Goal: Task Accomplishment & Management: Use online tool/utility

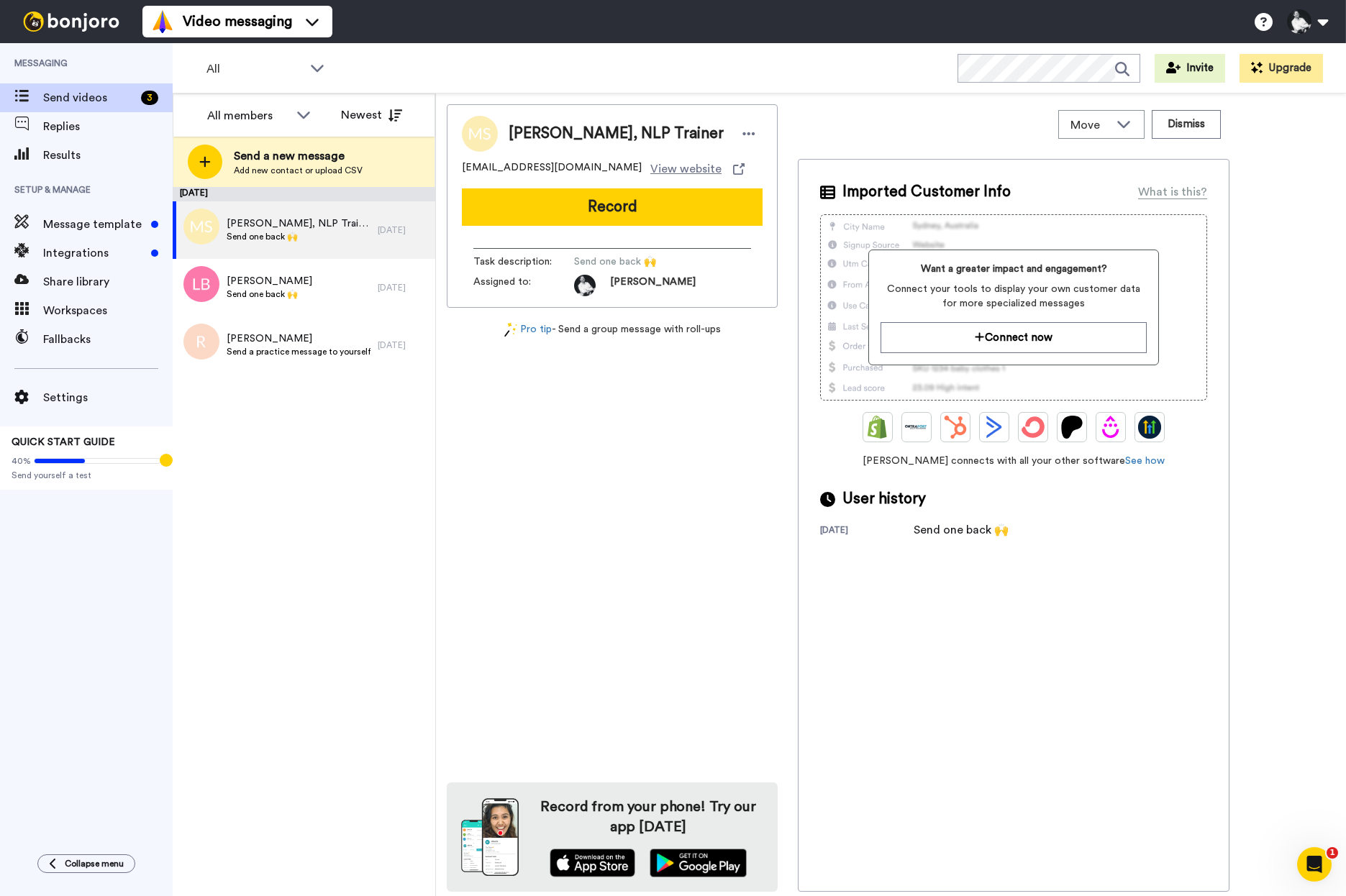
click at [174, 1] on ul "Video messaging" at bounding box center [238, 21] width 190 height 43
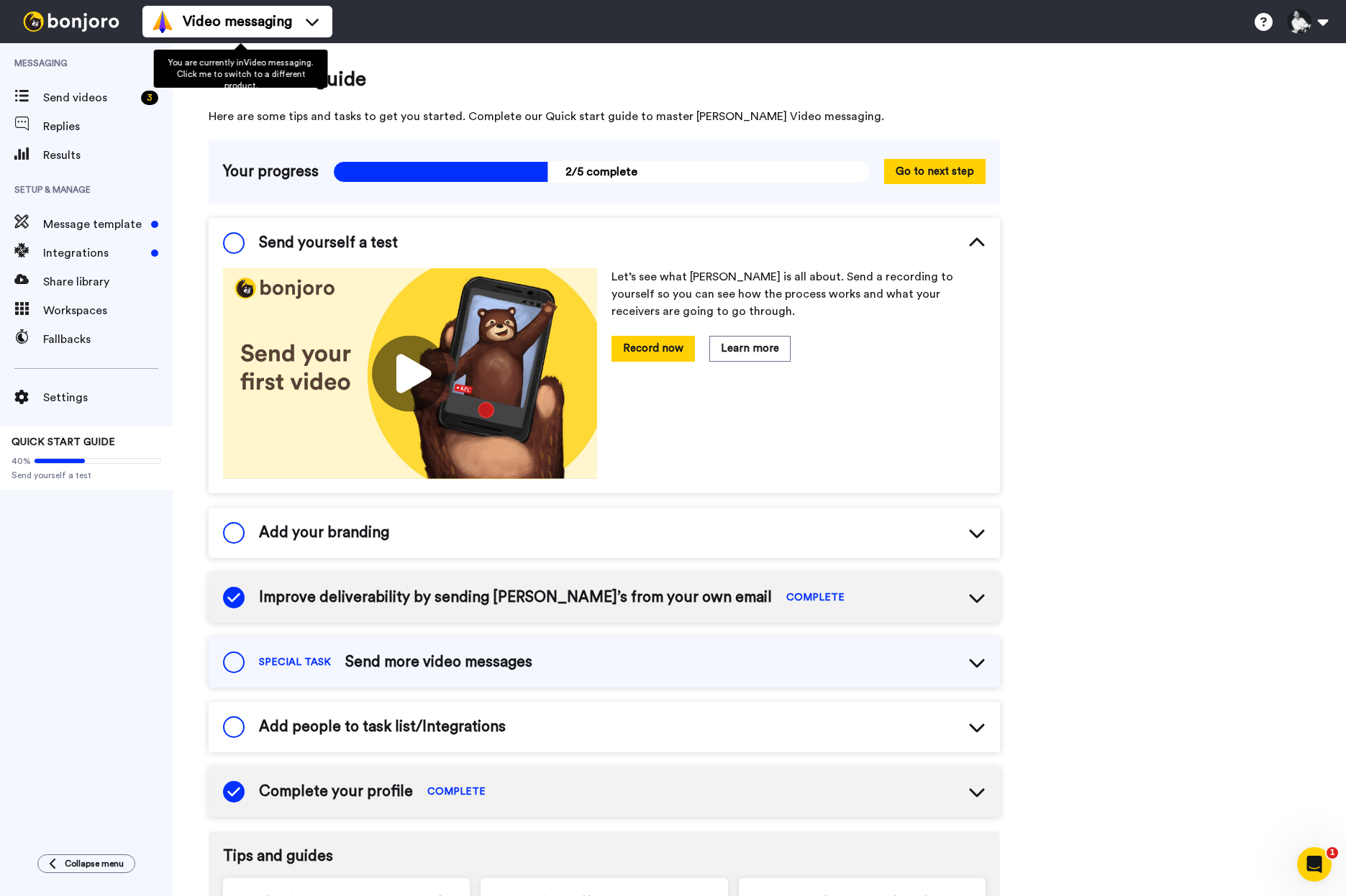
click at [1286, 404] on div "Quick start guide Here are some tips and tasks to get you started. Complete our…" at bounding box center [759, 643] width 1173 height 1200
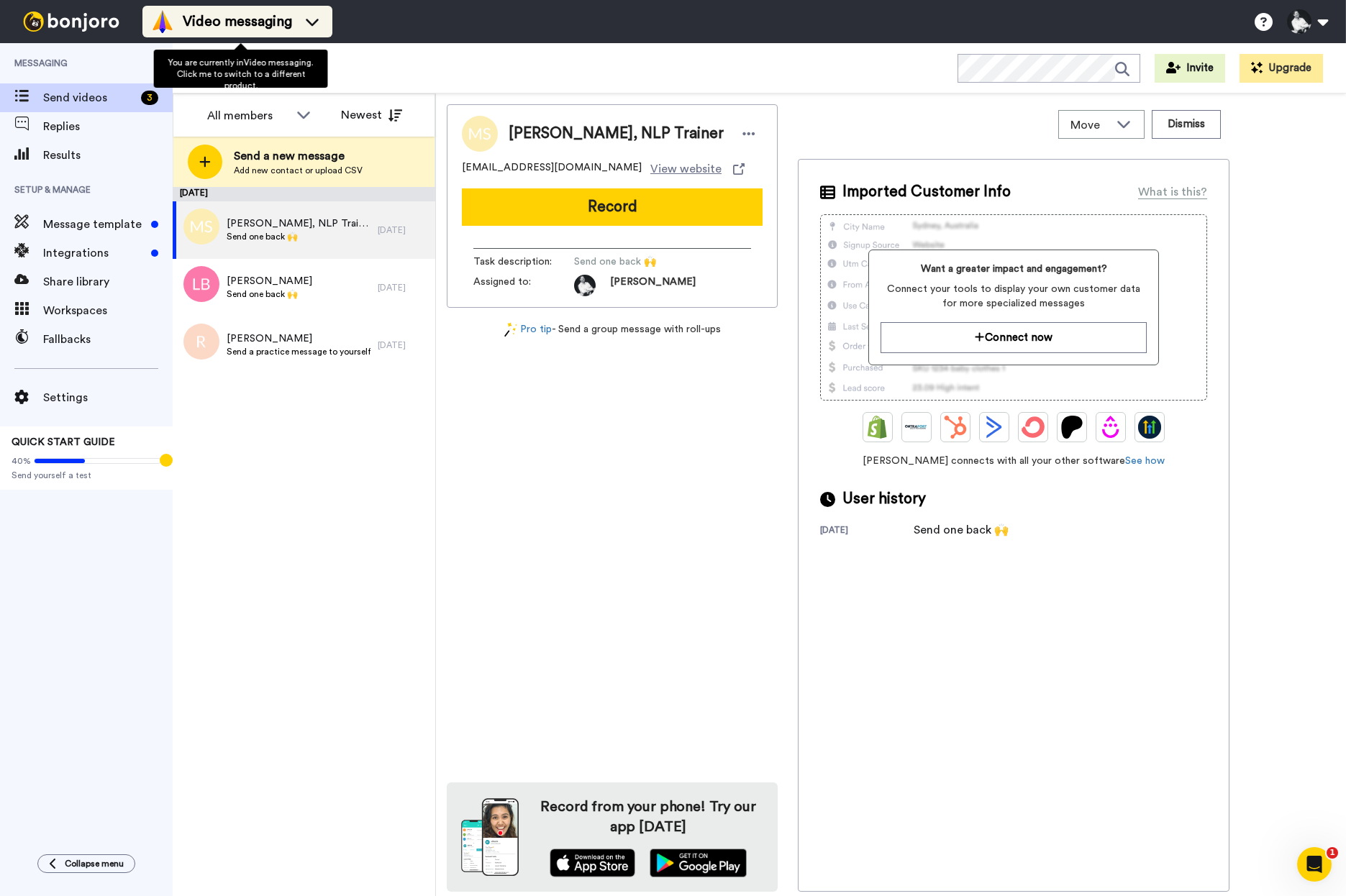
click at [262, 28] on span "Video messaging" at bounding box center [238, 22] width 109 height 20
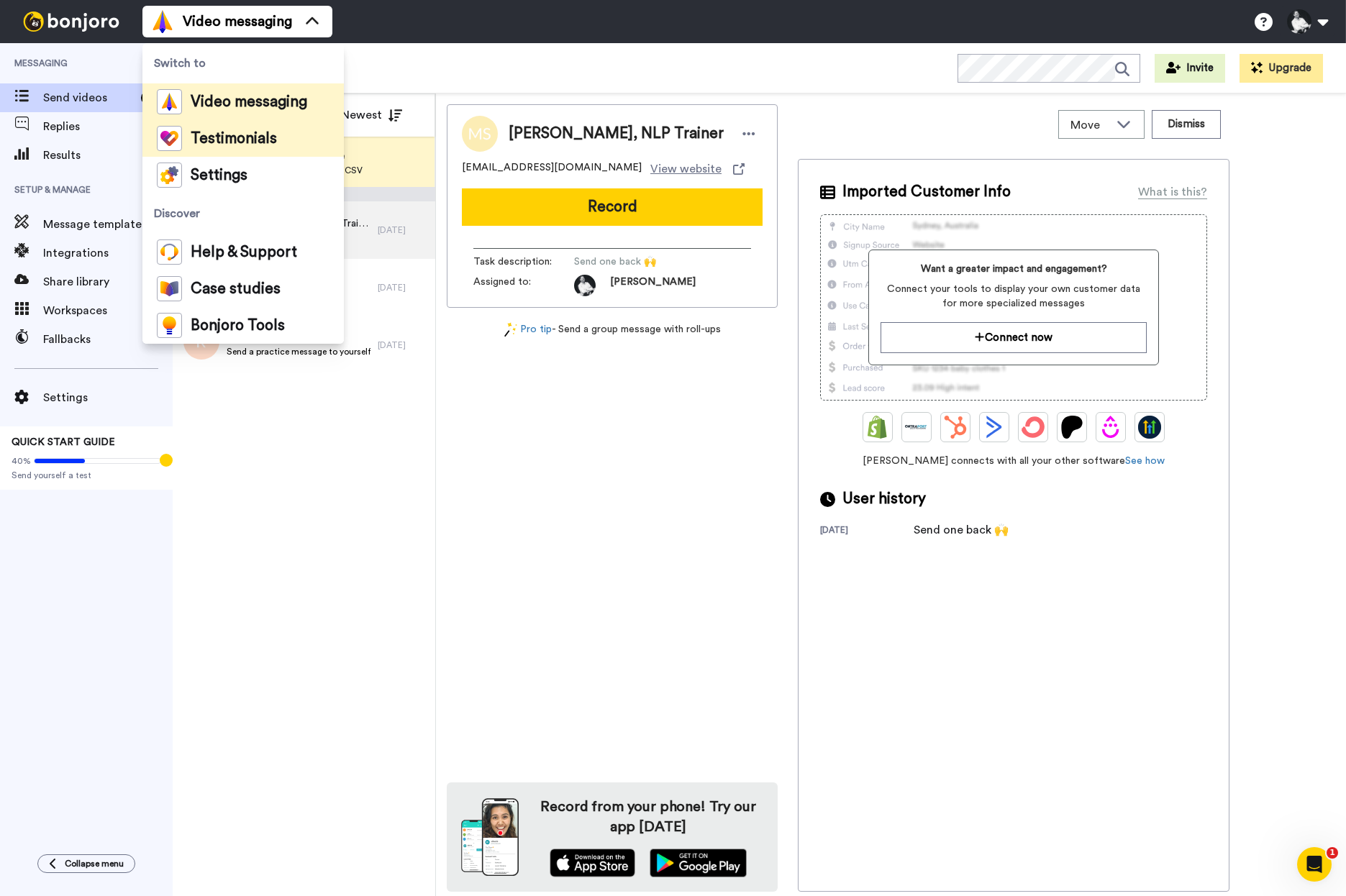
click at [273, 143] on span "Testimonials" at bounding box center [234, 139] width 86 height 15
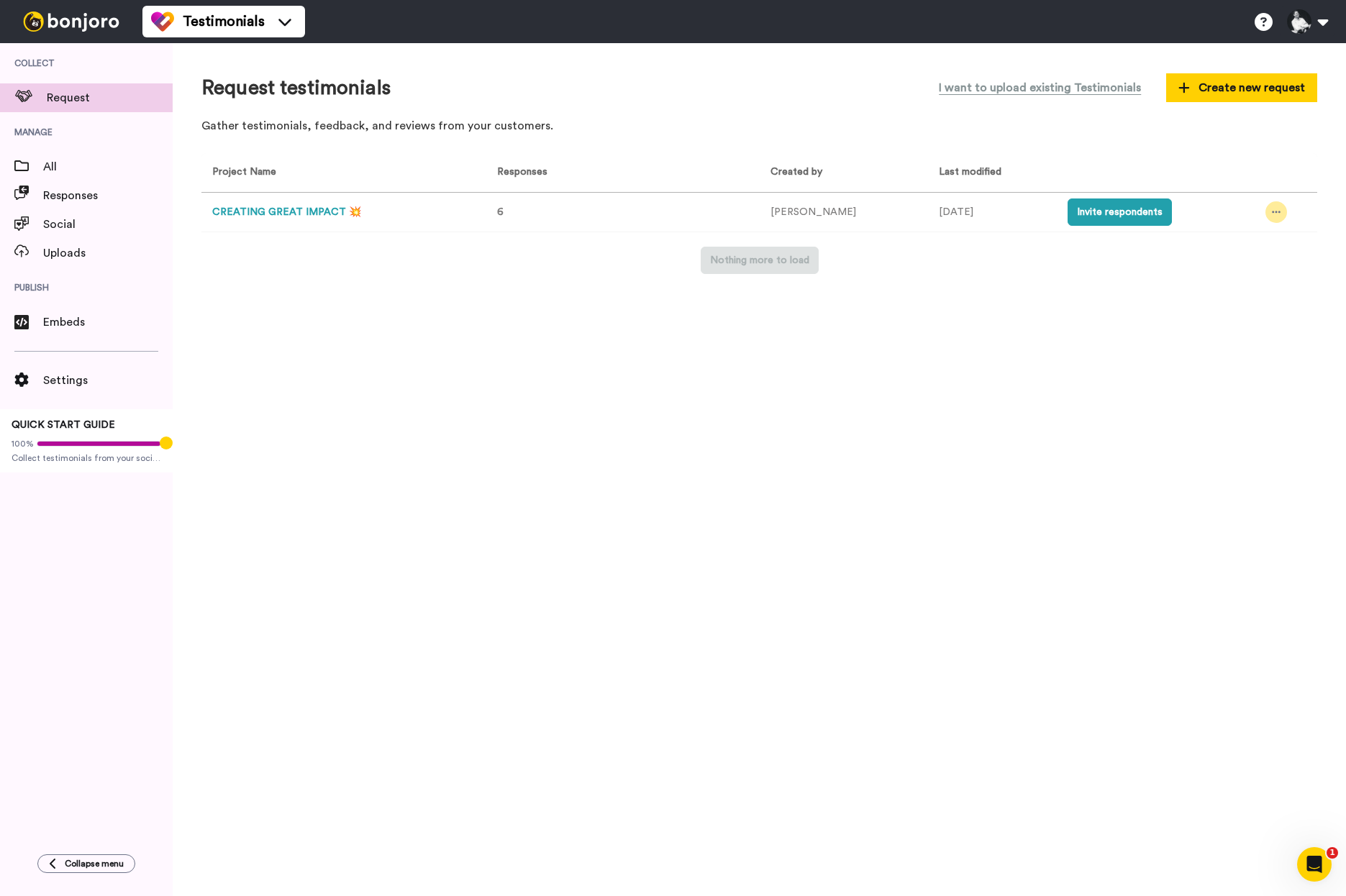
click at [1277, 210] on icon at bounding box center [1277, 212] width 9 height 10
click at [1251, 268] on span "Invite link" at bounding box center [1235, 266] width 42 height 10
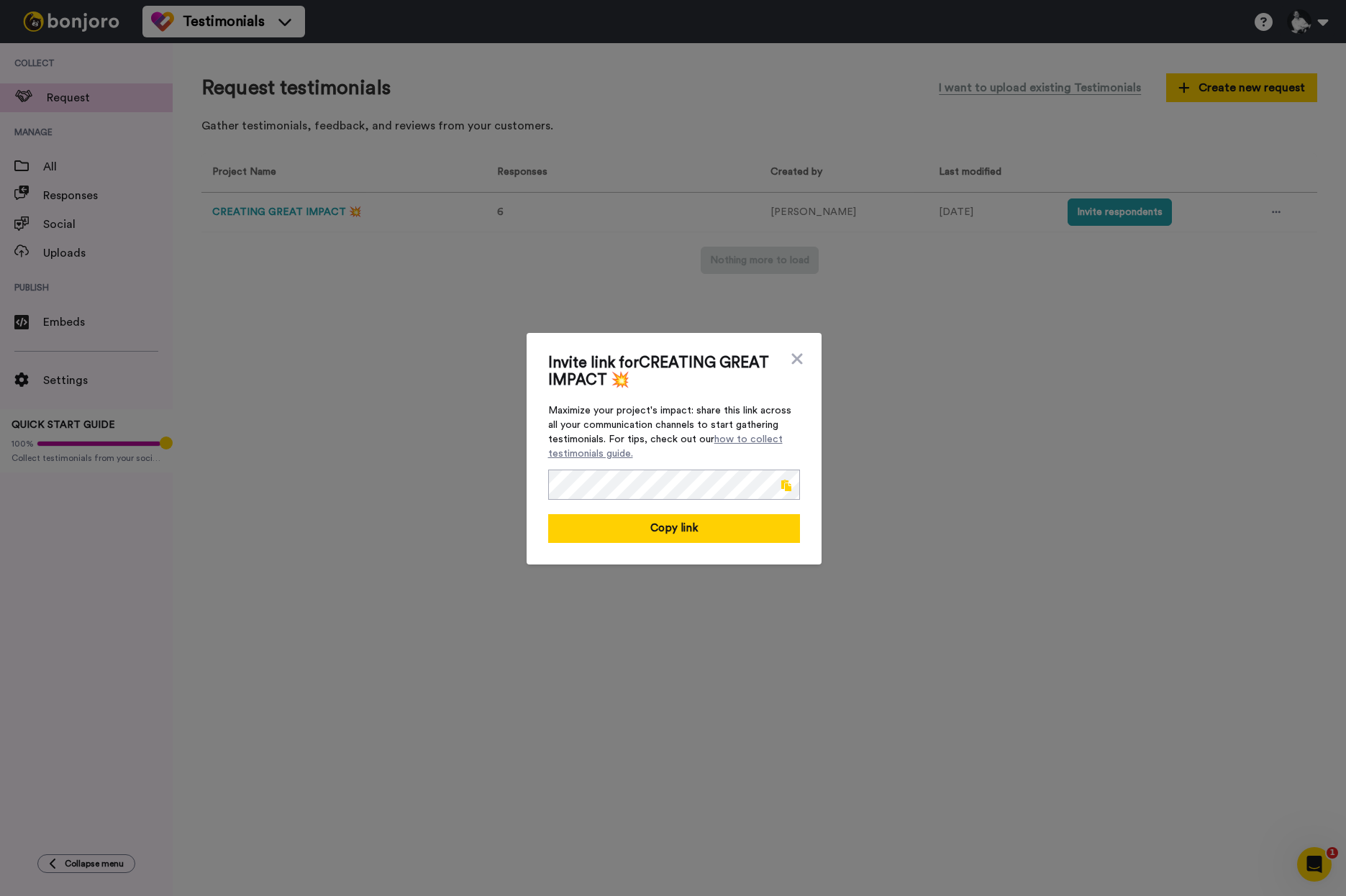
click at [788, 489] on span at bounding box center [786, 486] width 10 height 12
